Goal: Understand process/instructions

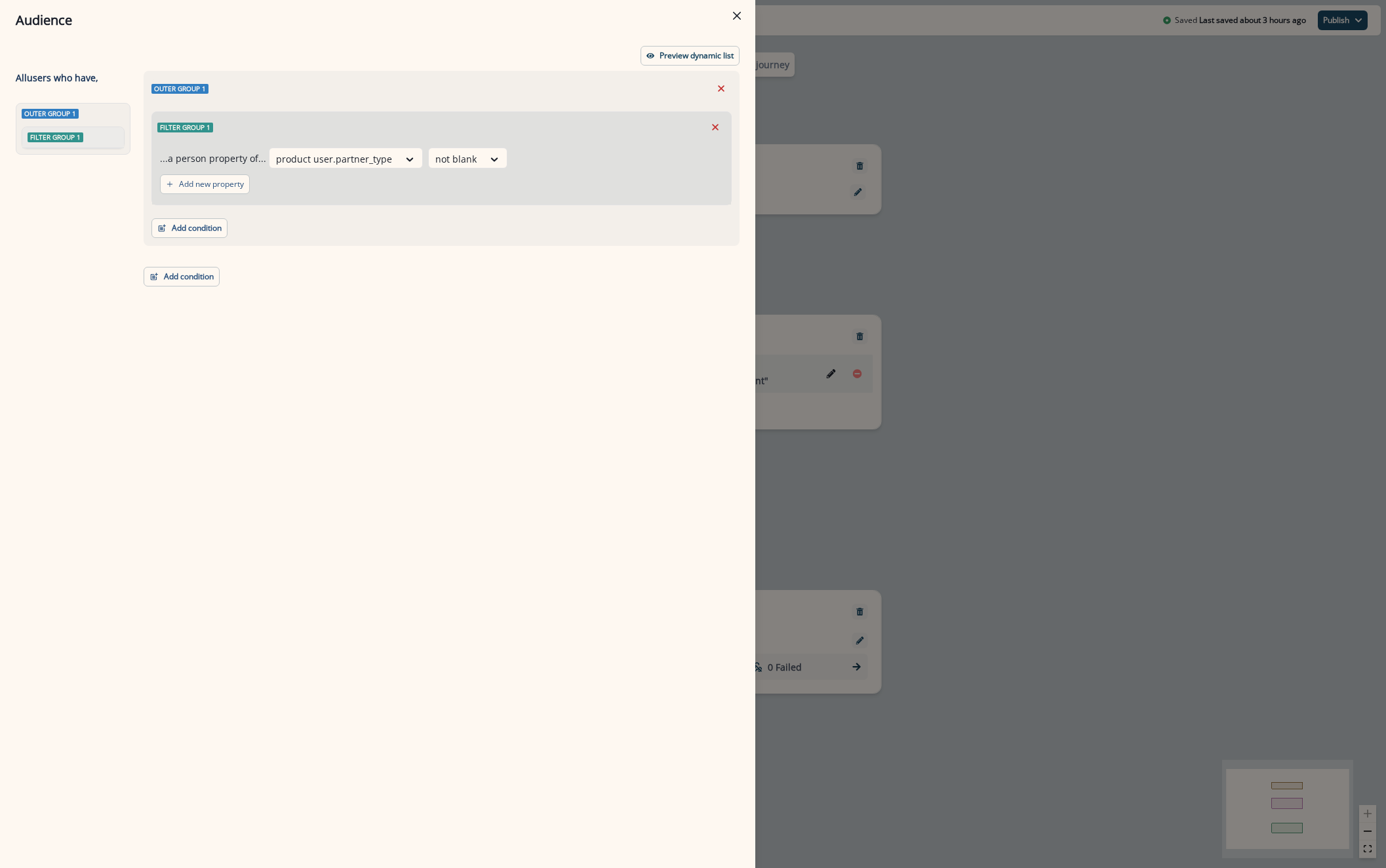
drag, startPoint x: 1052, startPoint y: 223, endPoint x: 1035, endPoint y: 218, distance: 17.7
click at [1052, 222] on div "Audience Preview dynamic list All user s who have, Outer group 1 Filter group 1…" at bounding box center [693, 434] width 1386 height 868
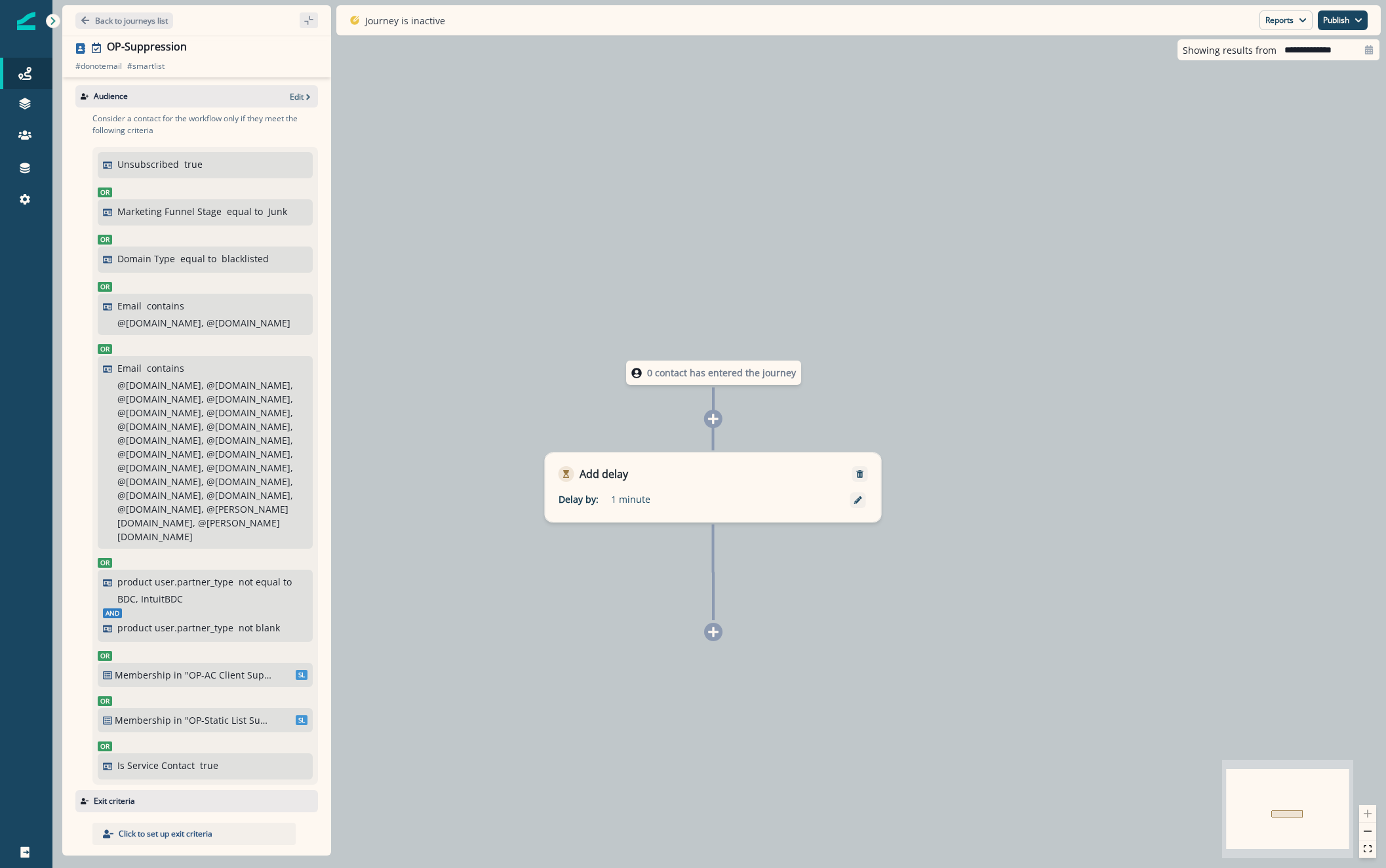
scroll to position [179, 0]
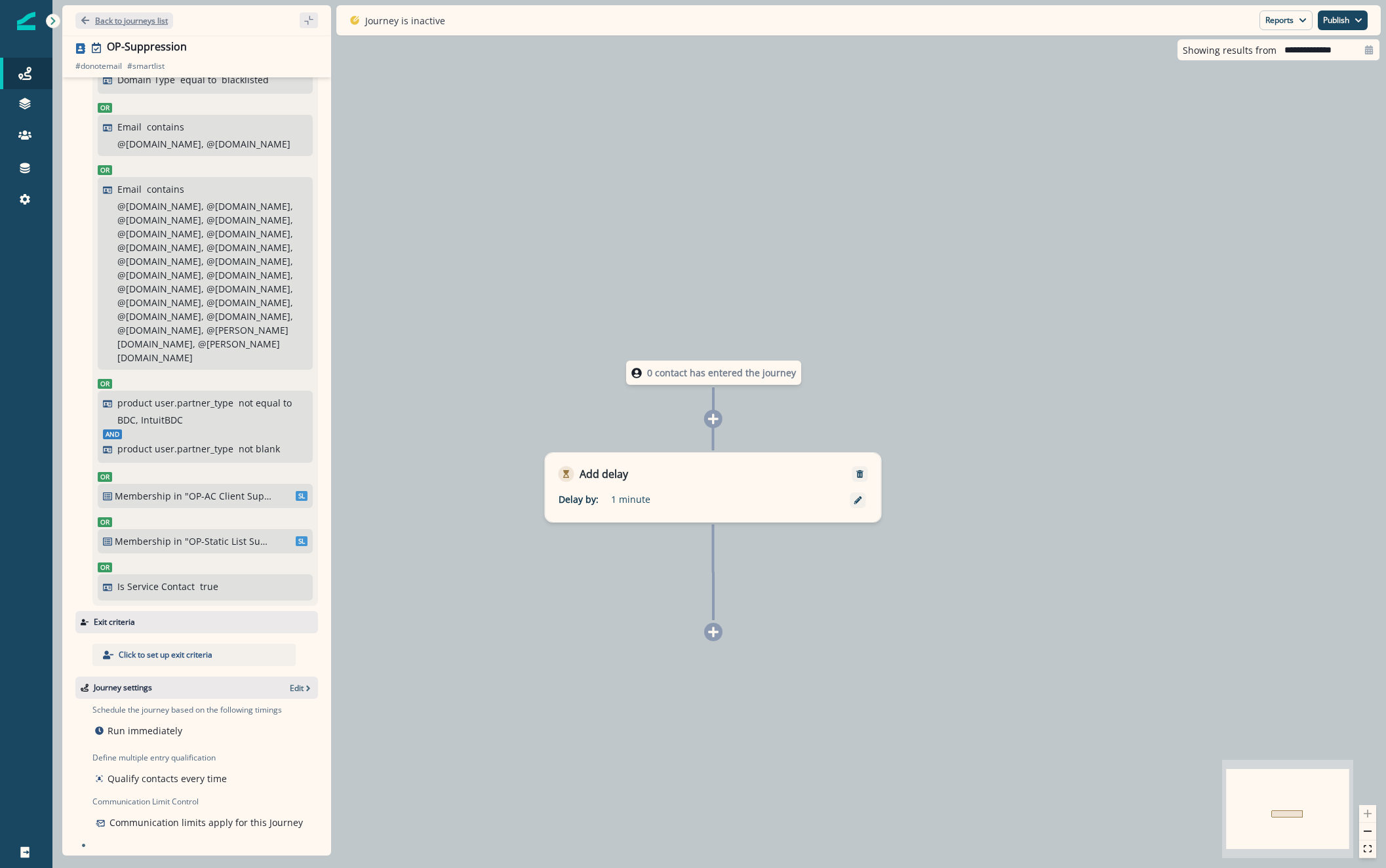
click at [111, 22] on p "Back to journeys list" at bounding box center [131, 21] width 73 height 11
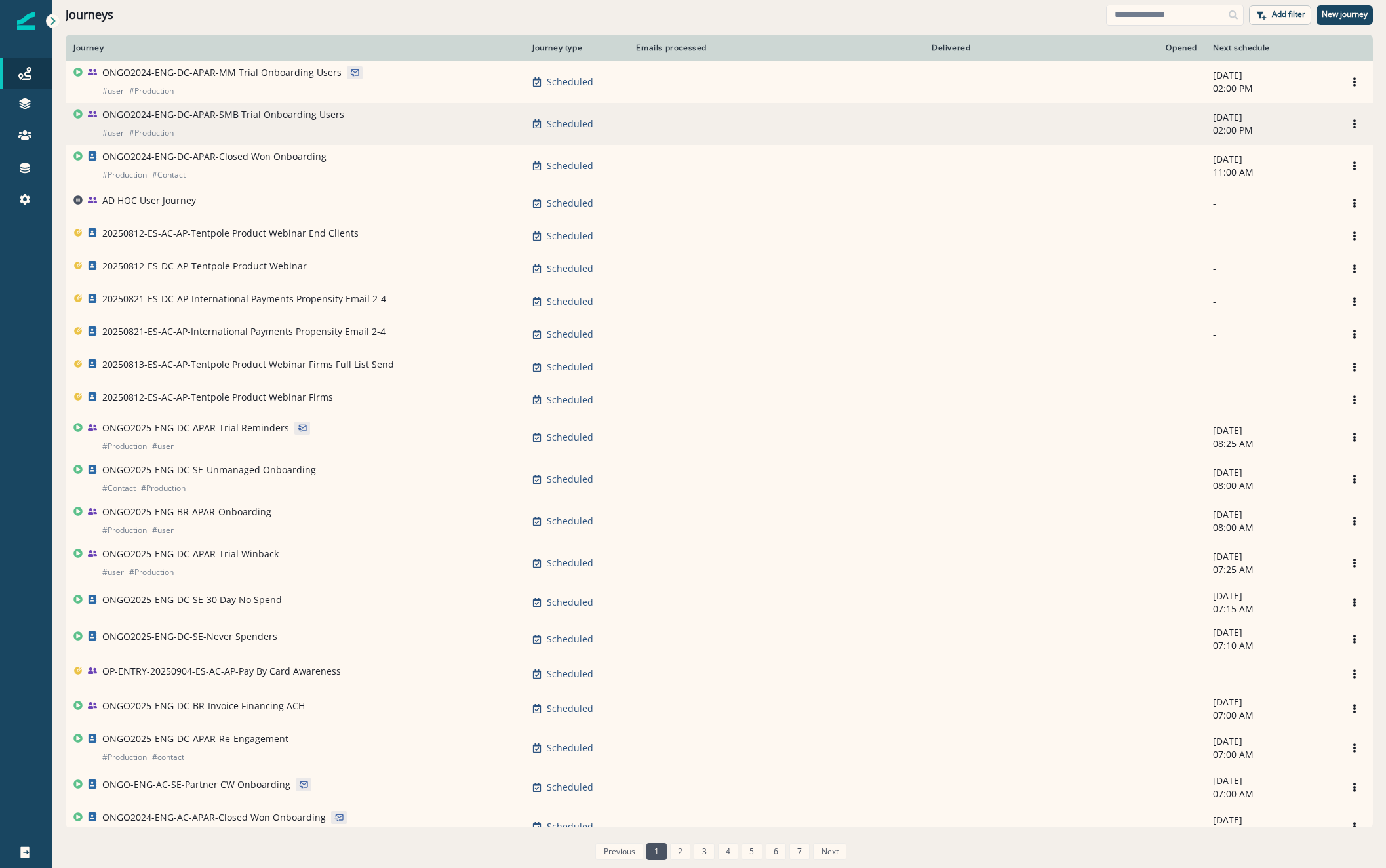
click at [240, 116] on p "ONGO2024-ENG-DC-APAR-SMB Trial Onboarding Users" at bounding box center [223, 115] width 242 height 13
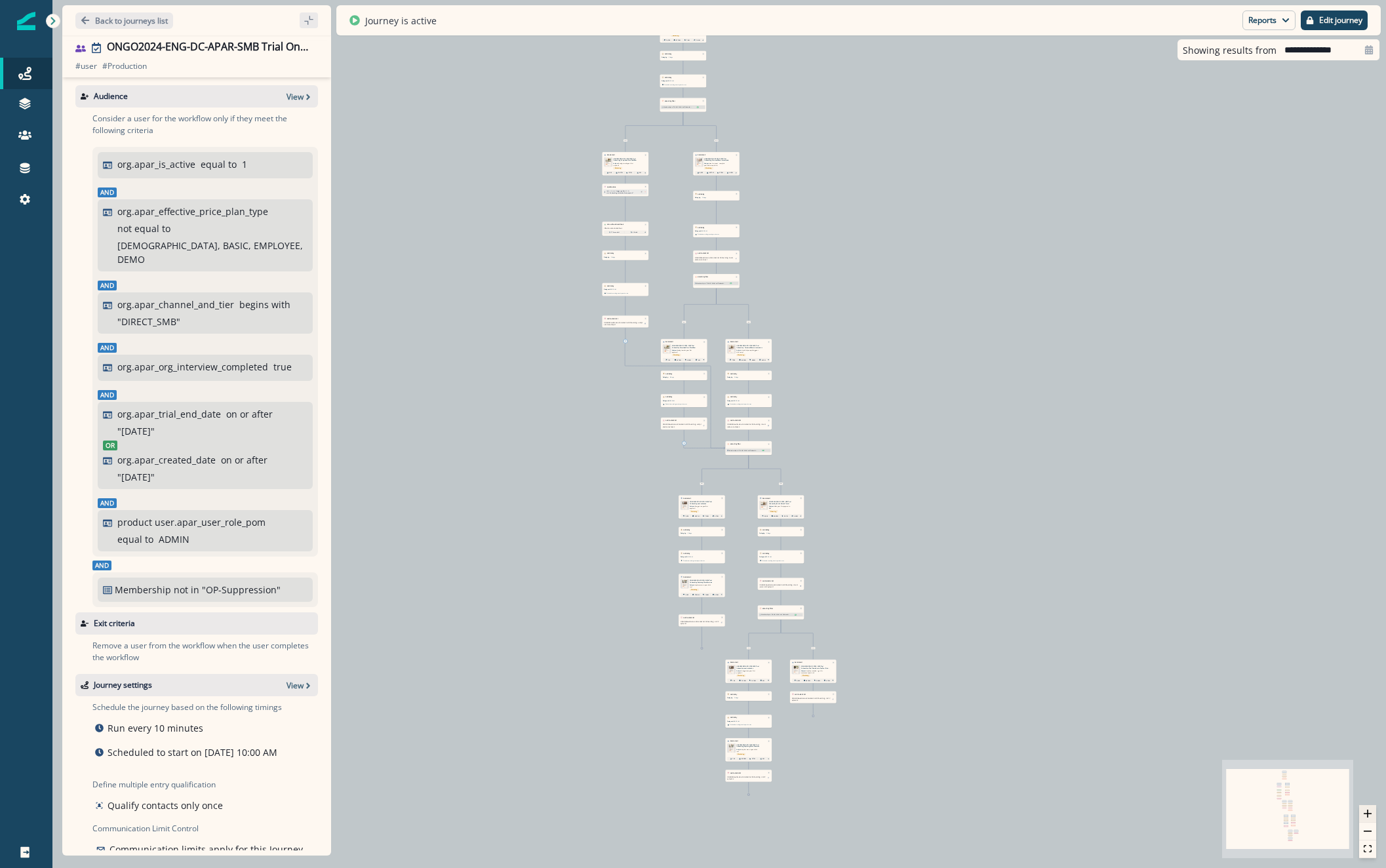
click at [1366, 819] on button "zoom in" at bounding box center [1368, 814] width 17 height 18
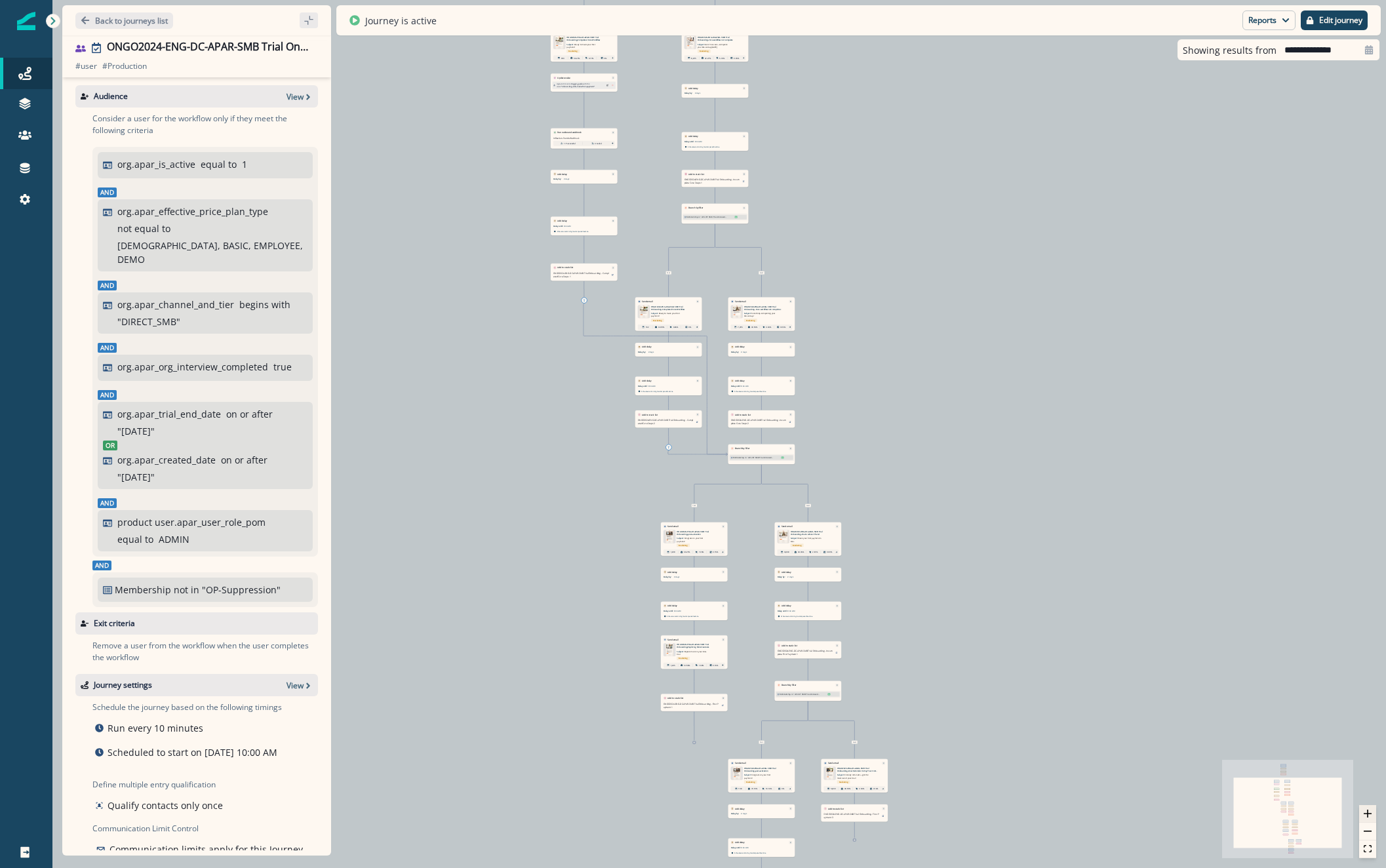
click at [1366, 819] on button "zoom in" at bounding box center [1368, 814] width 17 height 18
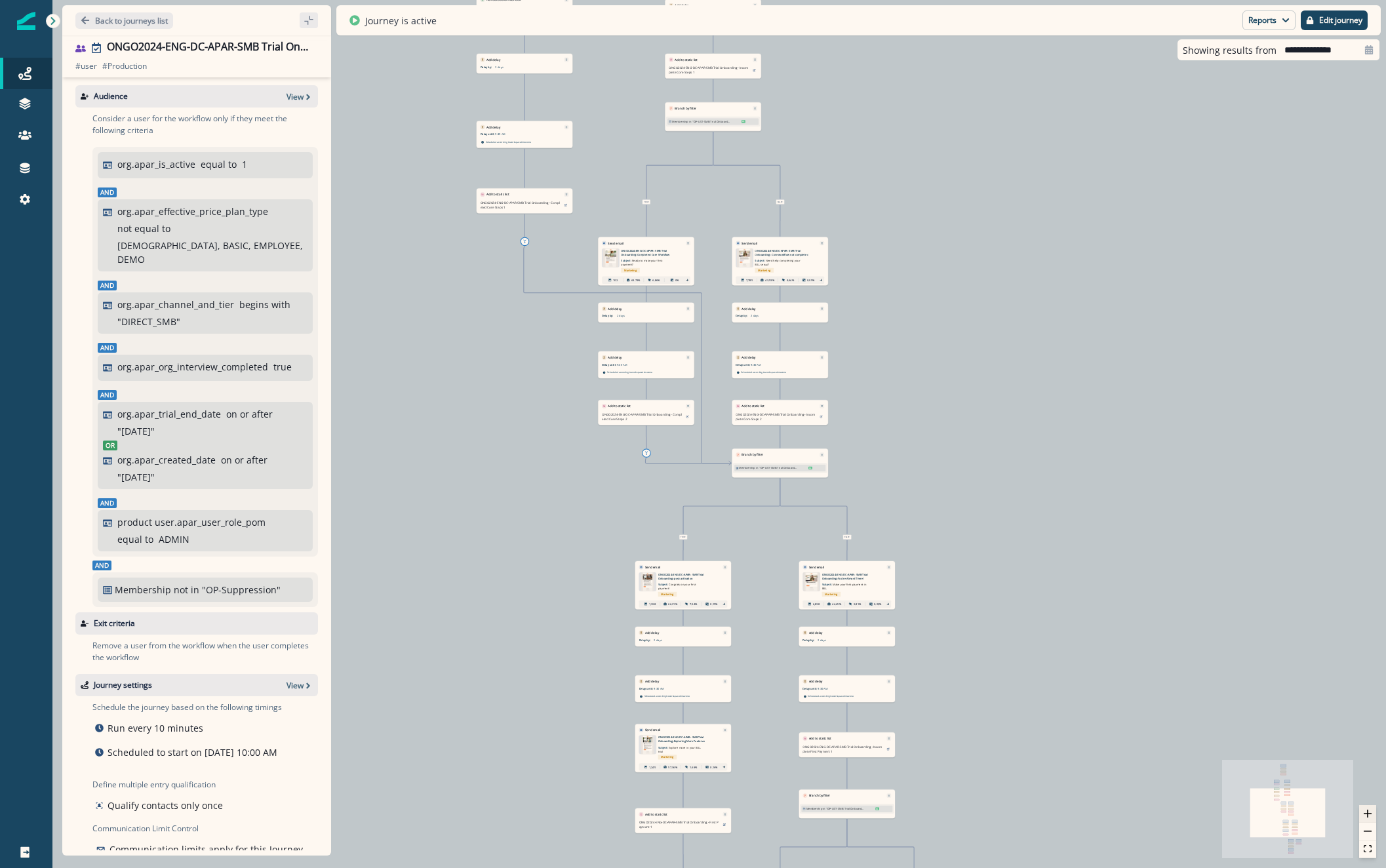
click at [1366, 819] on button "zoom in" at bounding box center [1368, 814] width 17 height 18
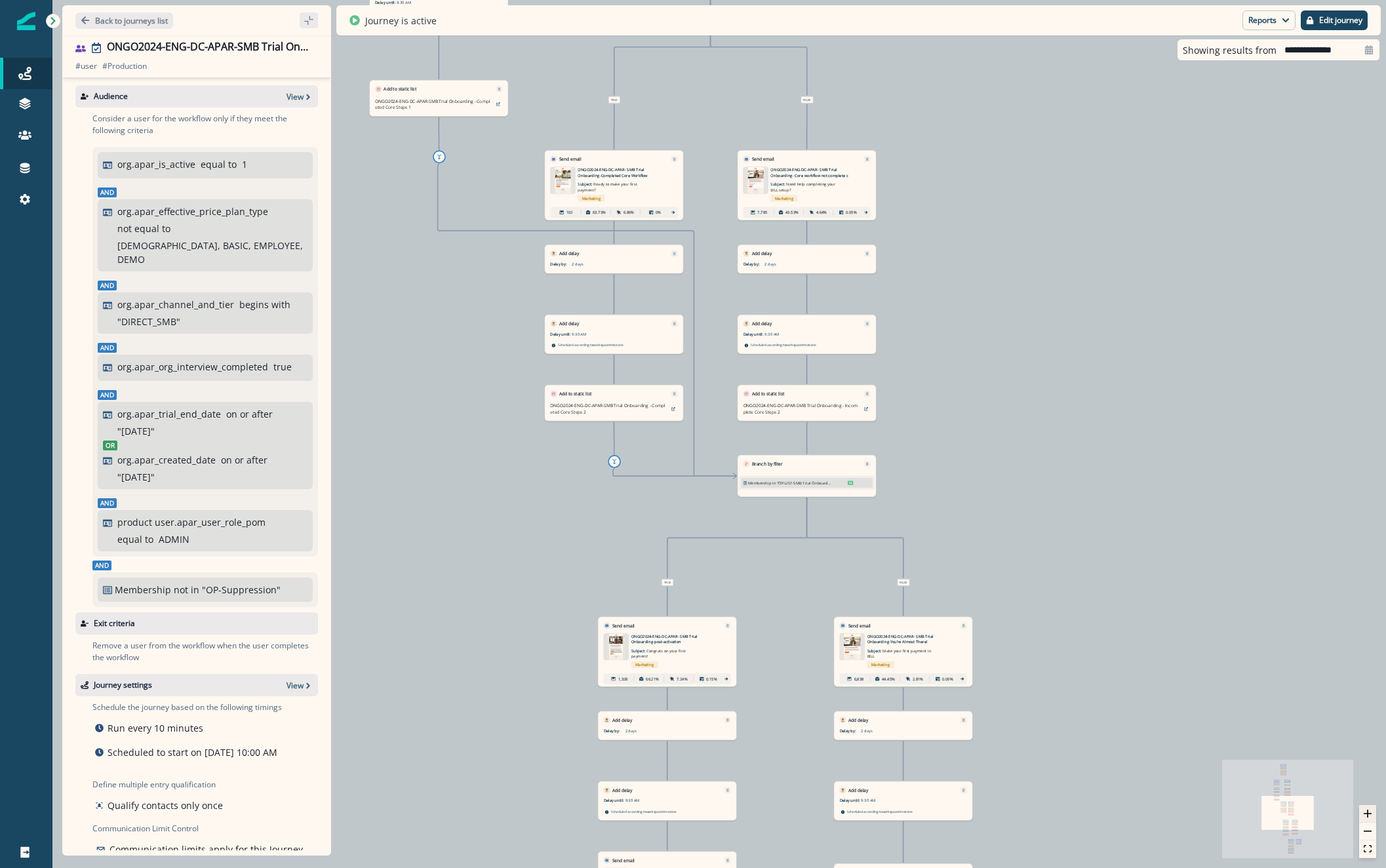
click at [1366, 819] on button "zoom in" at bounding box center [1368, 814] width 17 height 18
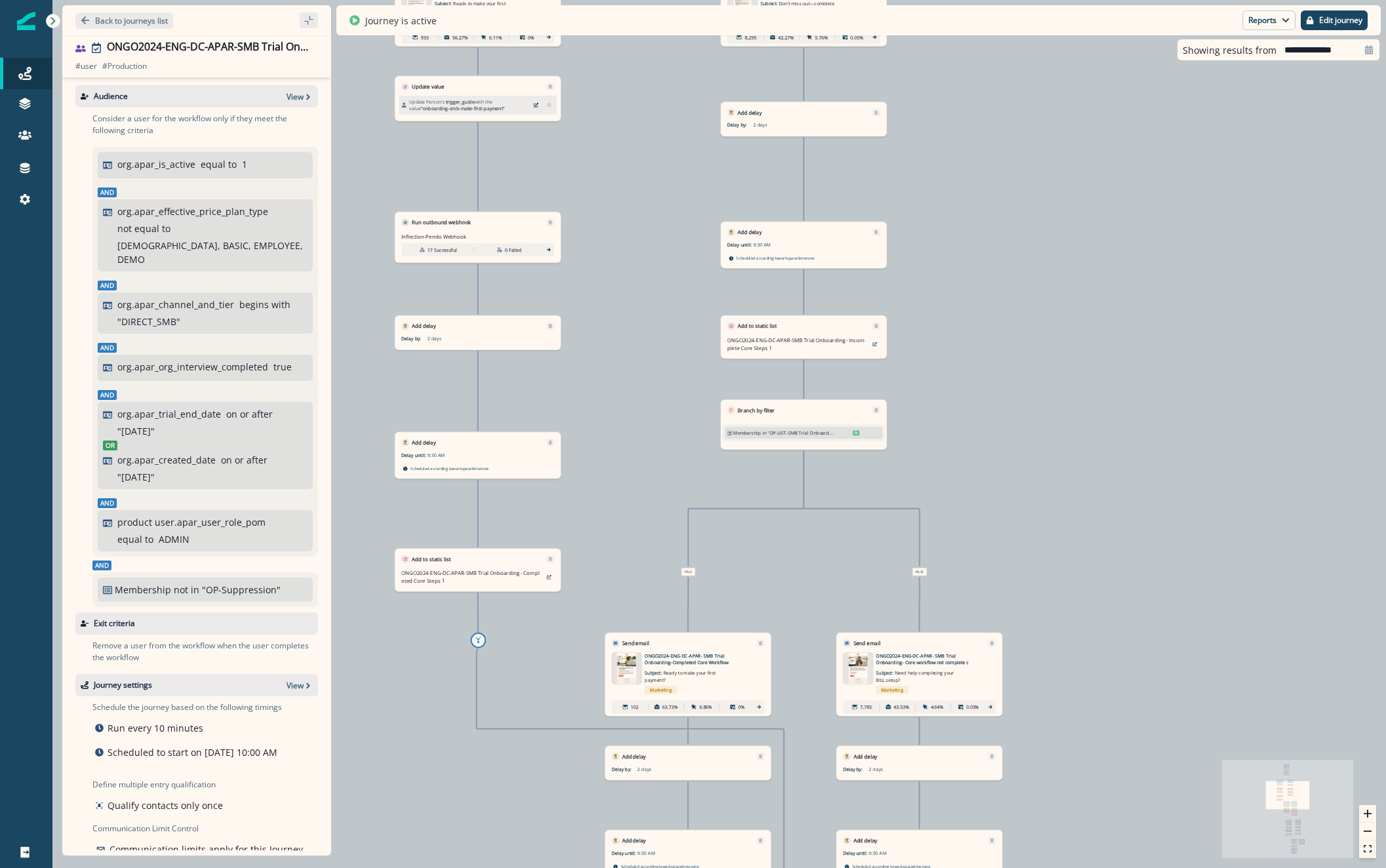
drag, startPoint x: 1176, startPoint y: 323, endPoint x: 1271, endPoint y: 371, distance: 106.4
click at [1271, 371] on div "10,797 users have entered the journey Send email Email asset changed, journey r…" at bounding box center [720, 434] width 1334 height 868
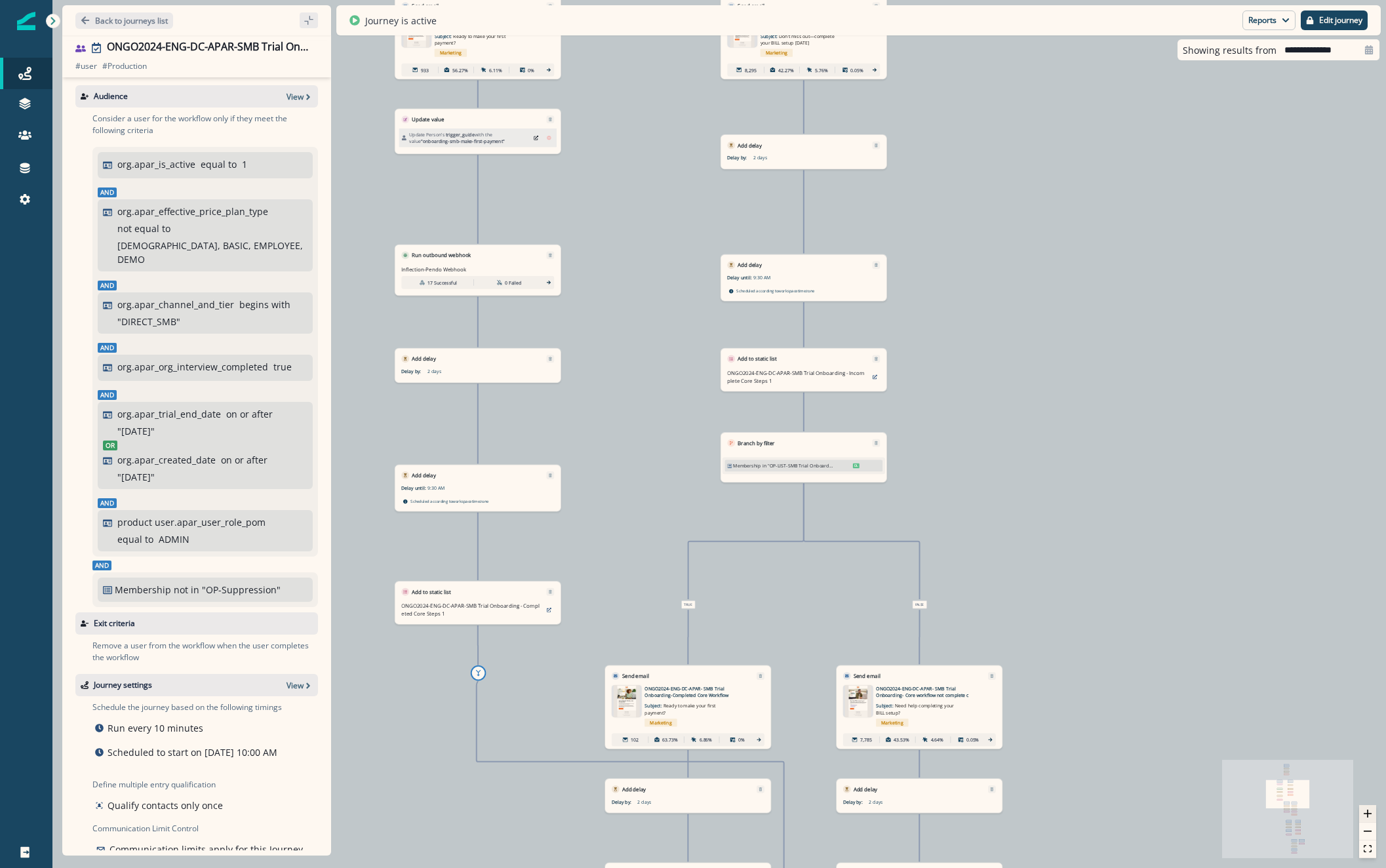
click at [1365, 817] on icon "zoom in" at bounding box center [1368, 814] width 8 height 8
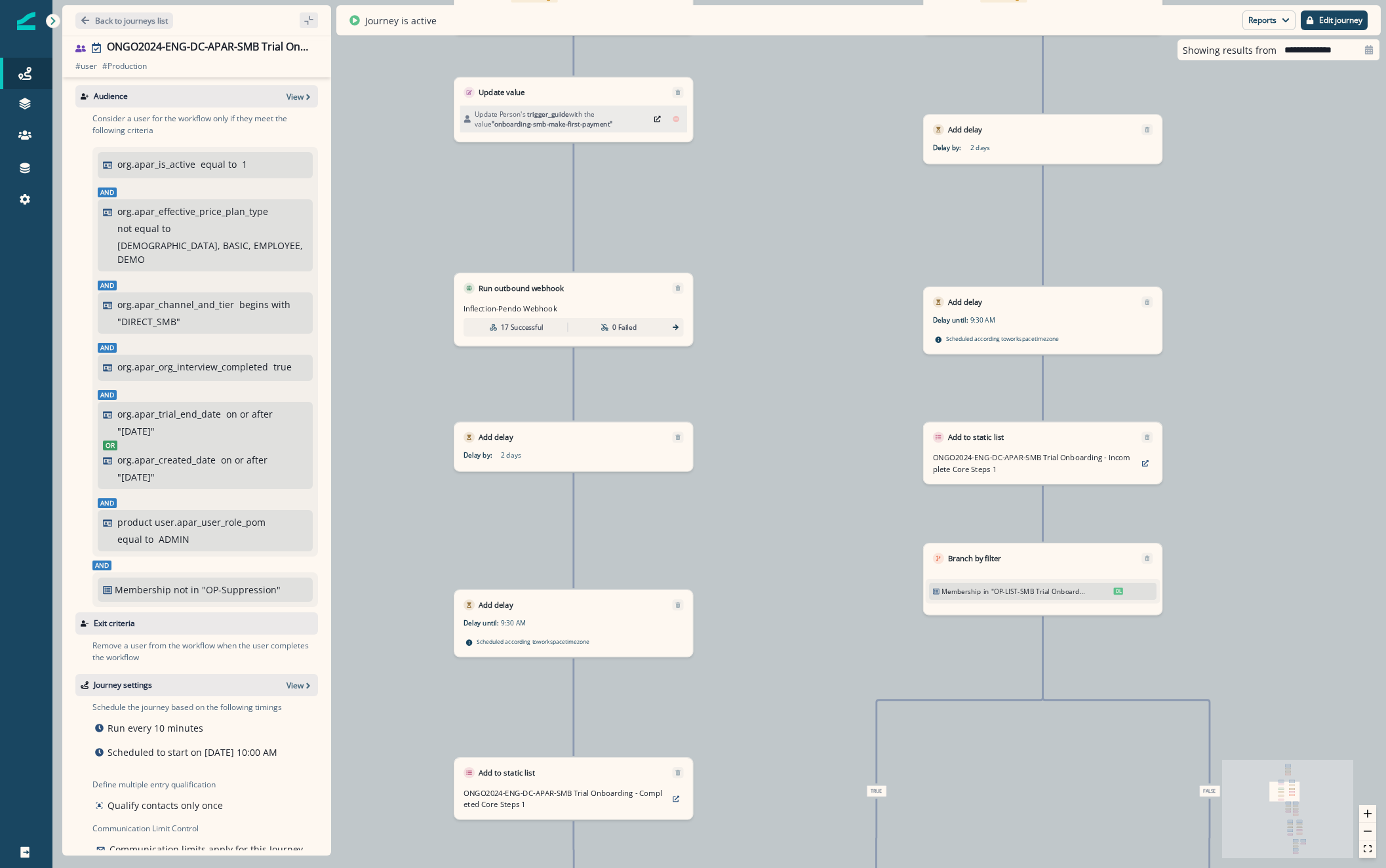
click at [753, 290] on div "10,797 users have entered the journey Send email Email asset changed, journey r…" at bounding box center [720, 434] width 1334 height 868
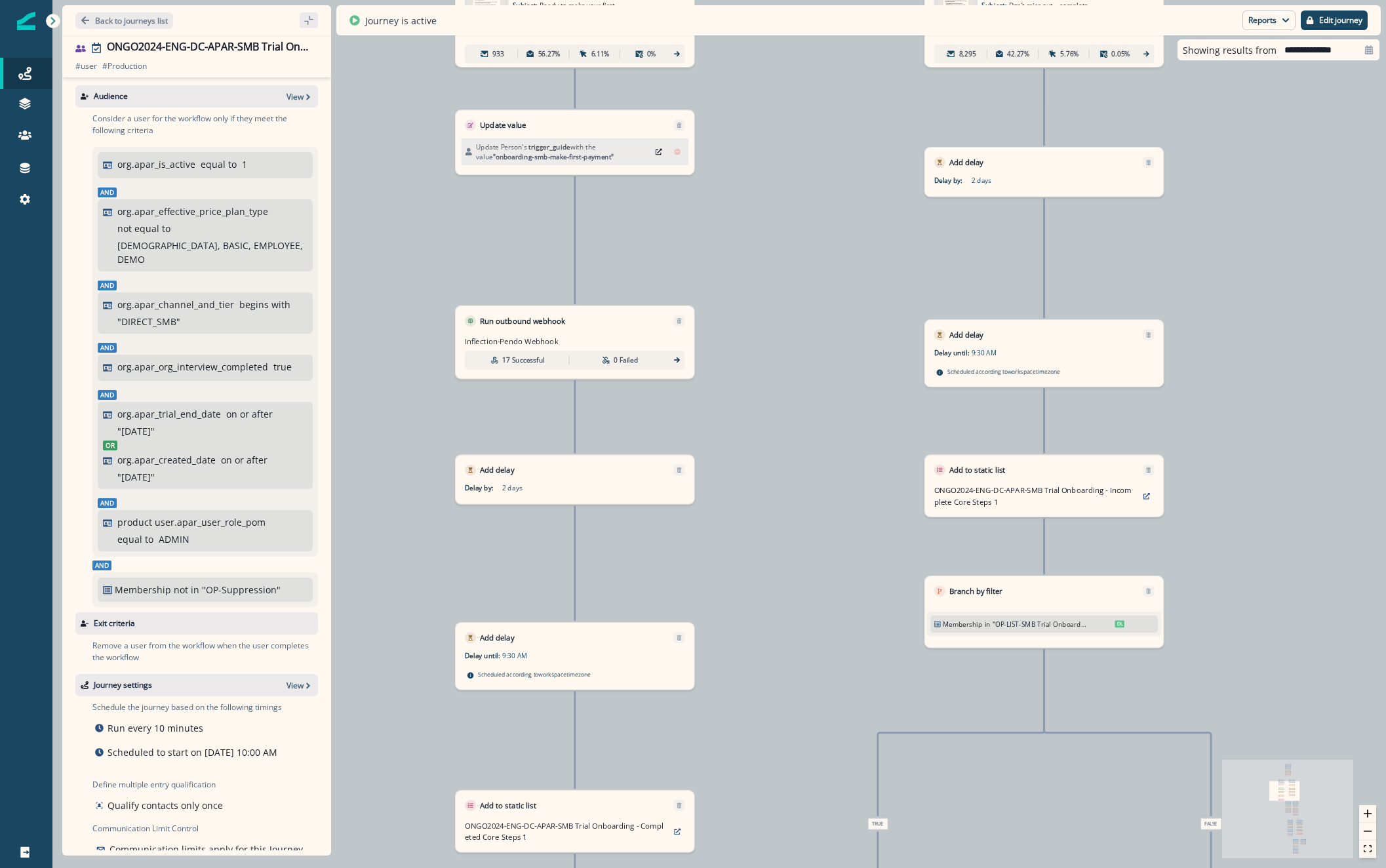
click at [654, 151] on button "Edit" at bounding box center [658, 152] width 15 height 14
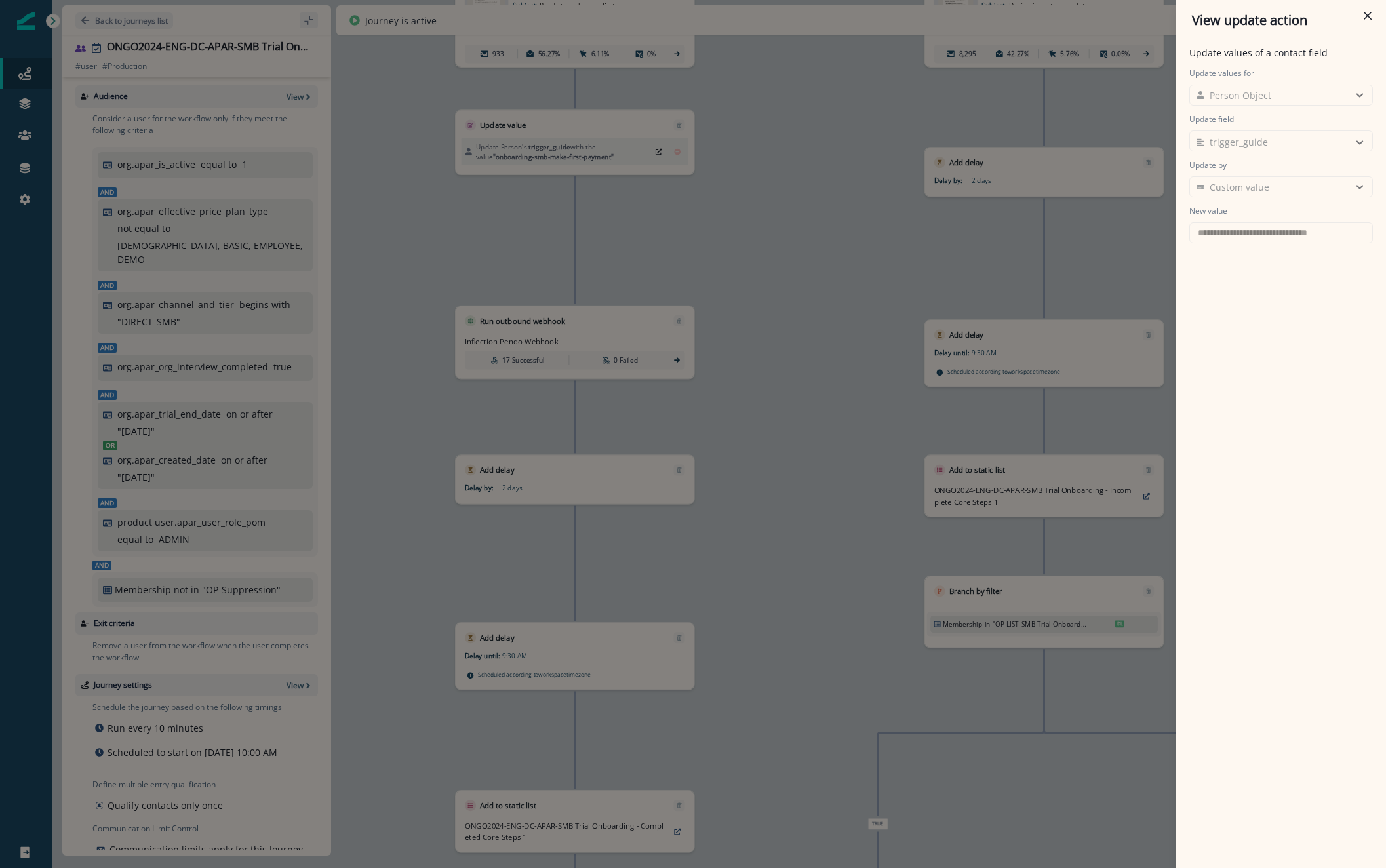
click at [856, 296] on div "**********" at bounding box center [693, 434] width 1386 height 868
